Goal: Transaction & Acquisition: Purchase product/service

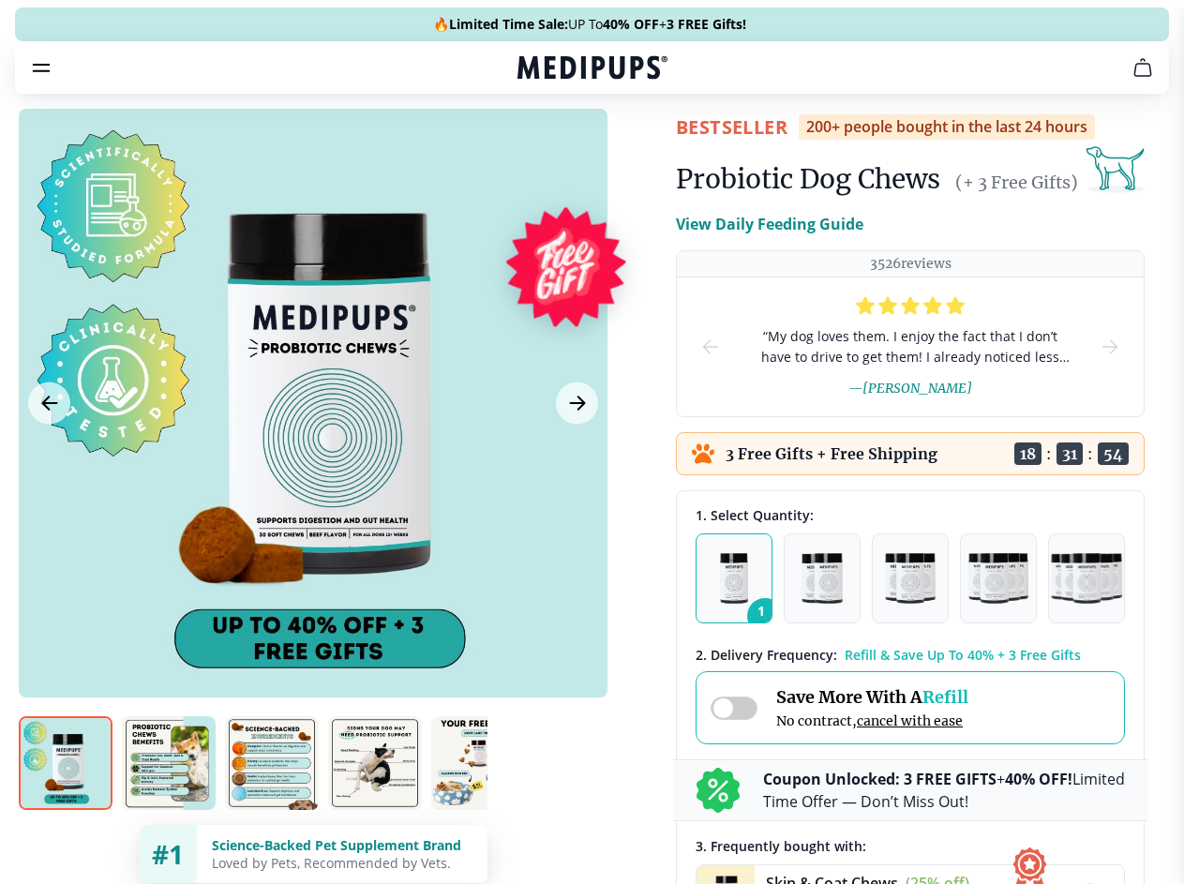
click at [539, 150] on span "Supplements" at bounding box center [586, 159] width 94 height 19
click at [634, 148] on icon "button" at bounding box center [645, 159] width 22 height 22
click at [1131, 79] on icon "cart" at bounding box center [1142, 67] width 22 height 22
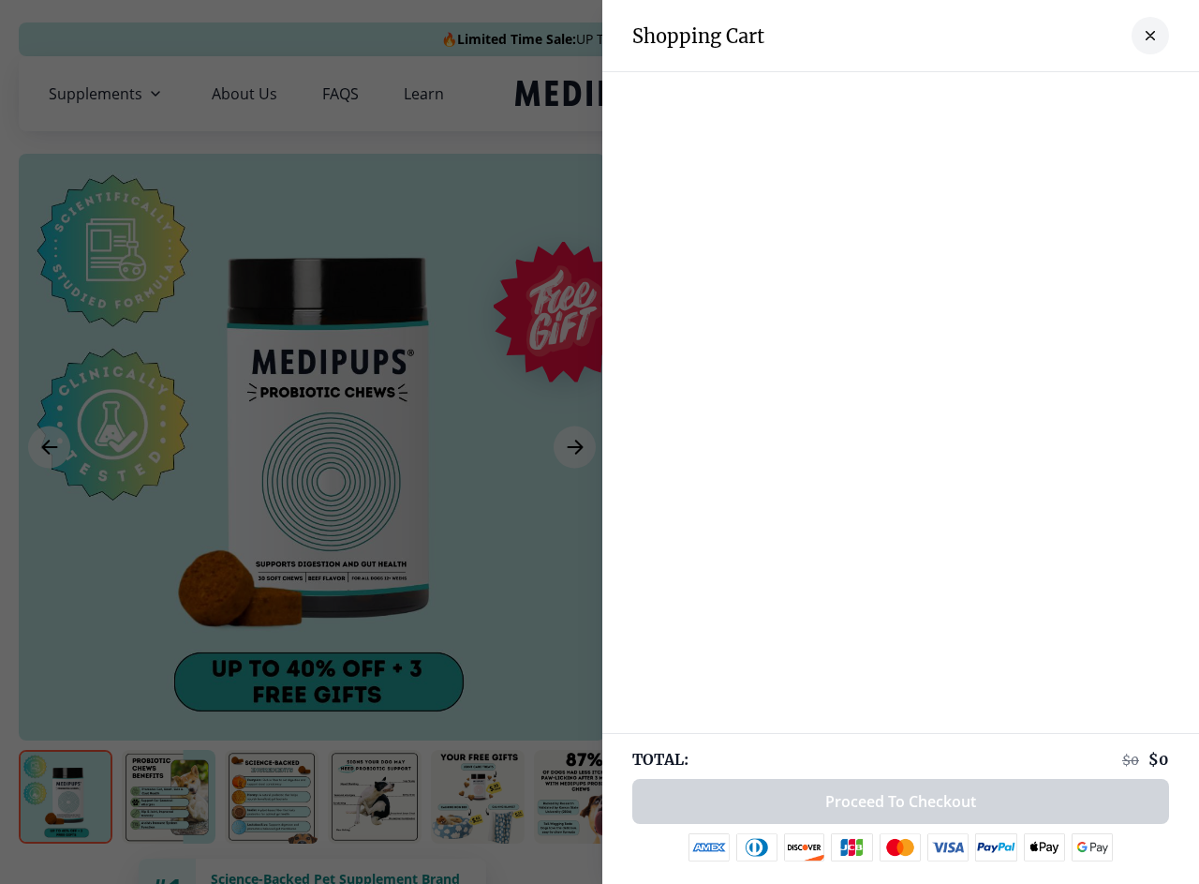
click at [911, 94] on div at bounding box center [901, 90] width 597 height 37
click at [1058, 94] on div at bounding box center [901, 90] width 597 height 37
click at [1120, 94] on div at bounding box center [901, 90] width 597 height 37
click at [312, 447] on div at bounding box center [599, 442] width 1199 height 884
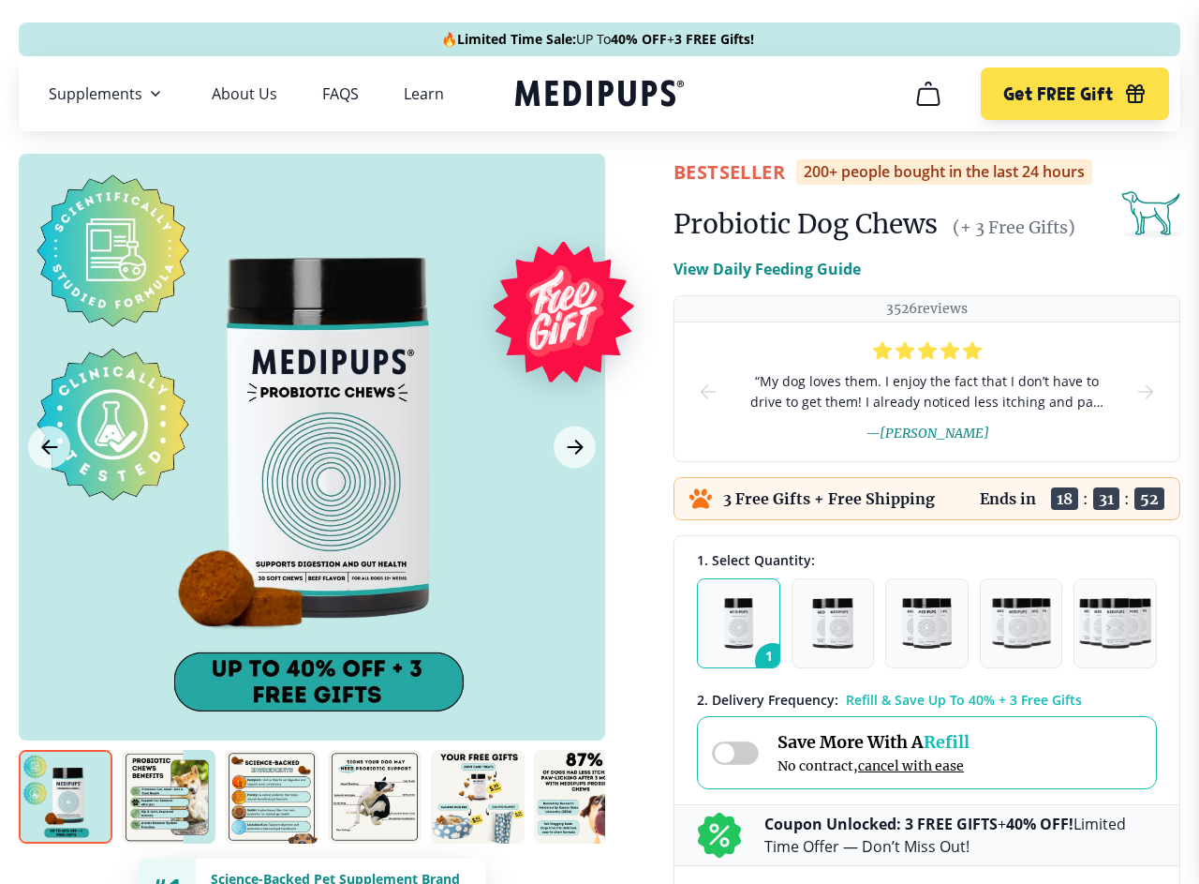
click at [49, 447] on icon "Previous Image" at bounding box center [49, 446] width 14 height 13
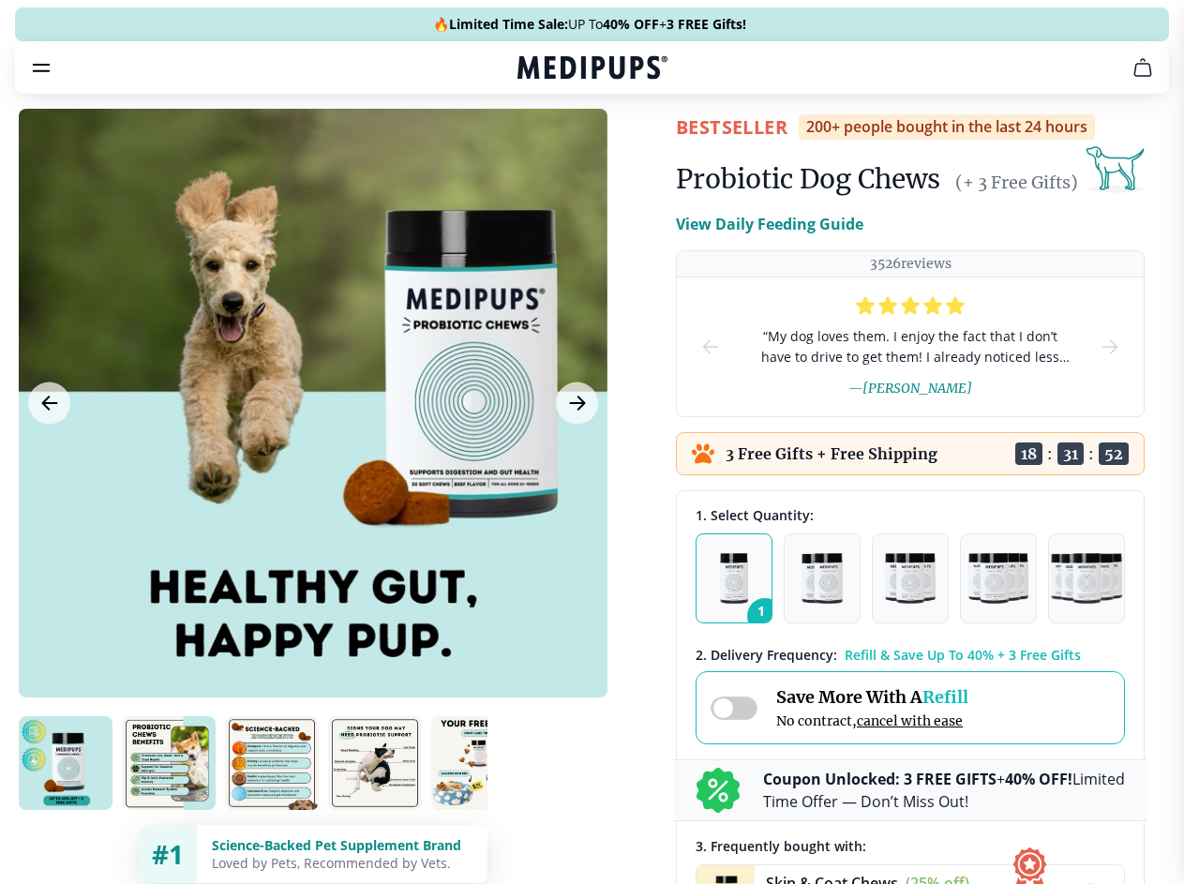
click at [574, 409] on icon "Next Image" at bounding box center [577, 402] width 14 height 13
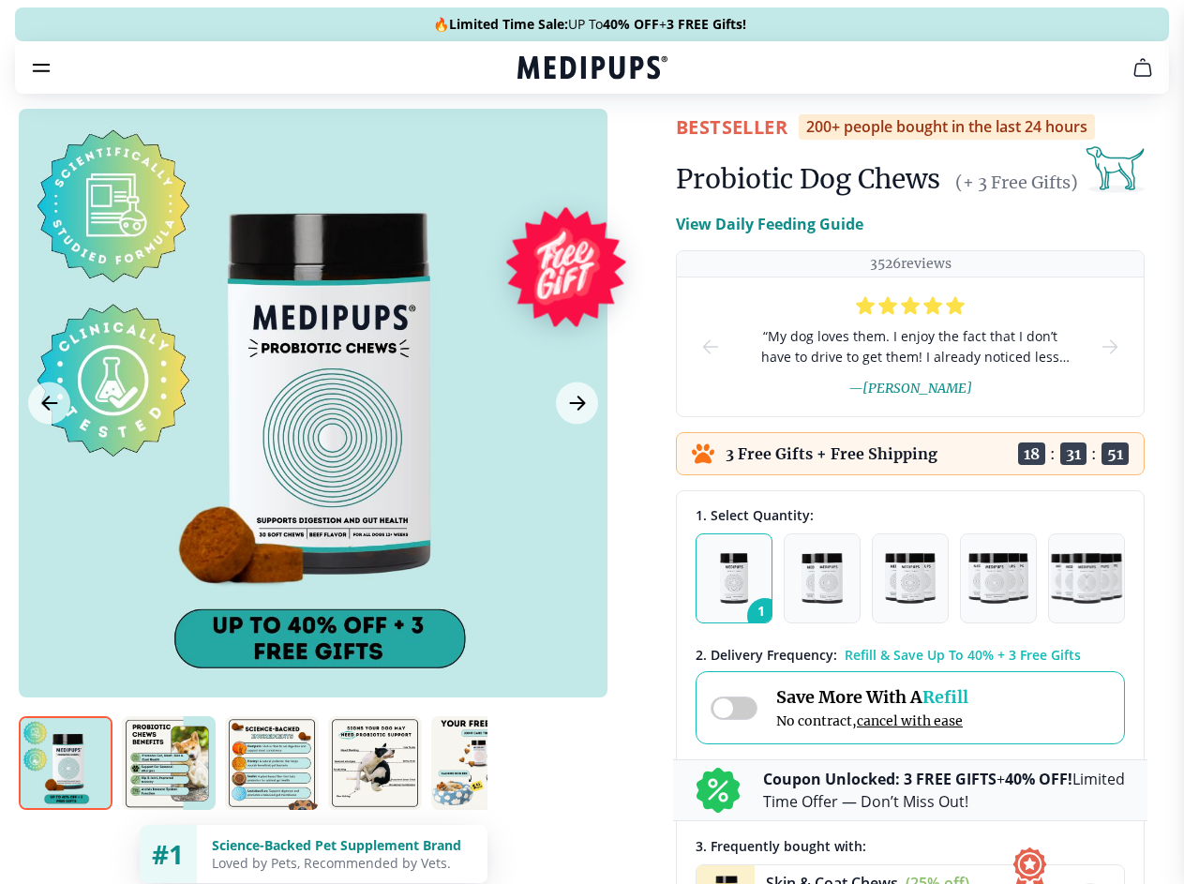
click at [66, 797] on img at bounding box center [66, 763] width 94 height 94
